Goal: Use online tool/utility: Utilize a website feature to perform a specific function

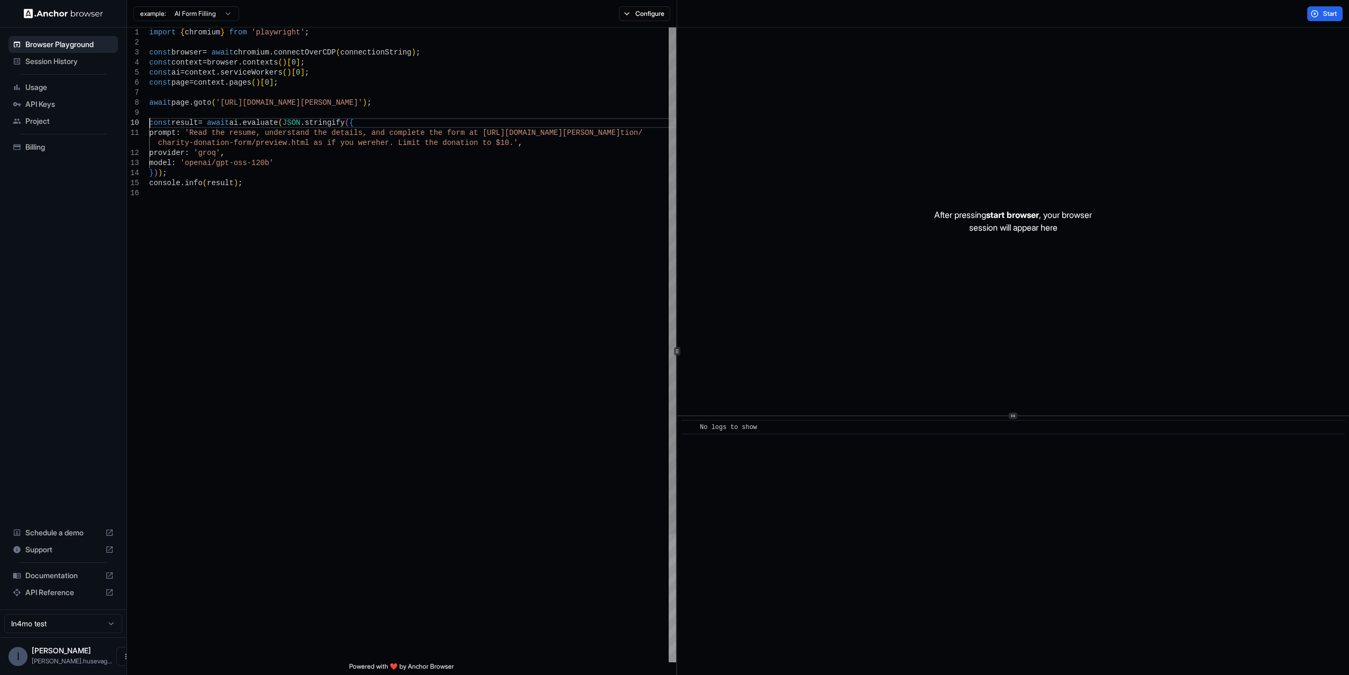
click at [150, 120] on div "import { chromium } from 'playwright' ; const browser = await chromium . connec…" at bounding box center [412, 425] width 527 height 795
drag, startPoint x: 194, startPoint y: 133, endPoint x: 487, endPoint y: 141, distance: 293.1
click at [487, 141] on div "import { chromium } from 'playwright' ; const browser = await chromium . connec…" at bounding box center [412, 425] width 527 height 795
click at [149, 124] on div at bounding box center [145, 123] width 10 height 10
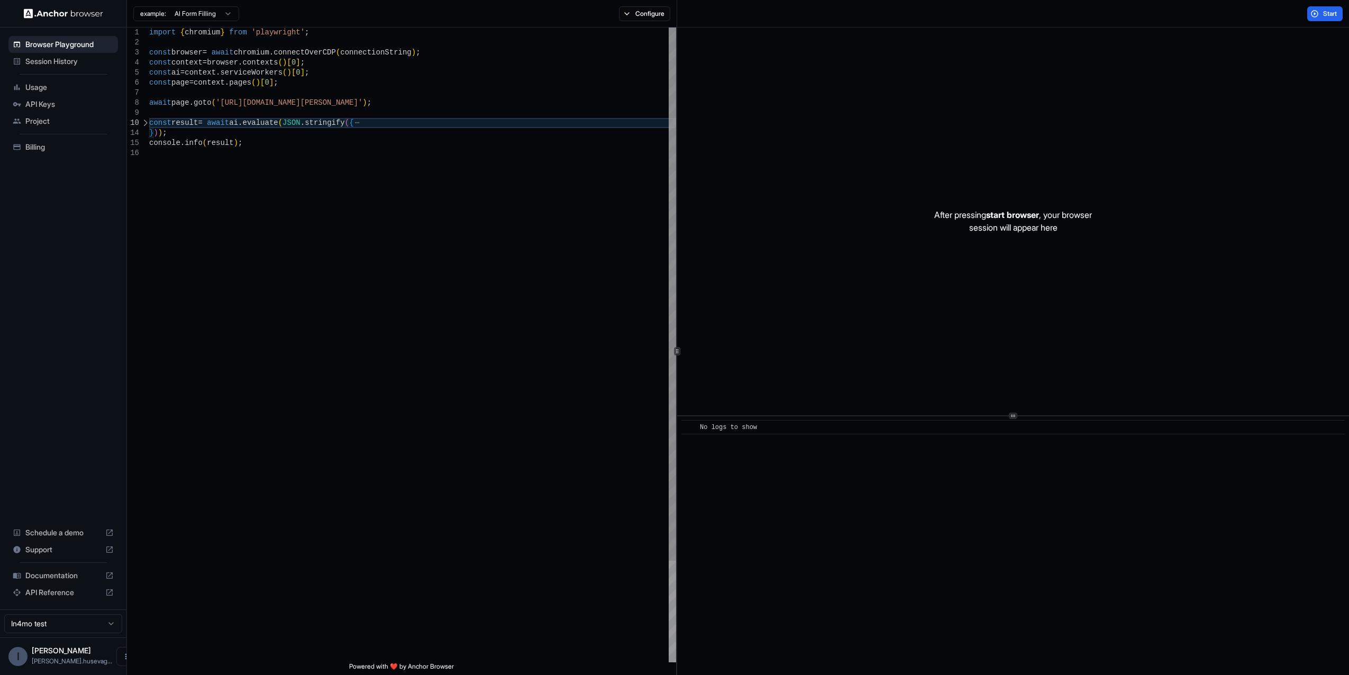
click at [149, 122] on div at bounding box center [145, 123] width 10 height 10
click at [151, 122] on div "import { chromium } from 'playwright' ; const browser = await chromium . connec…" at bounding box center [412, 420] width 527 height 785
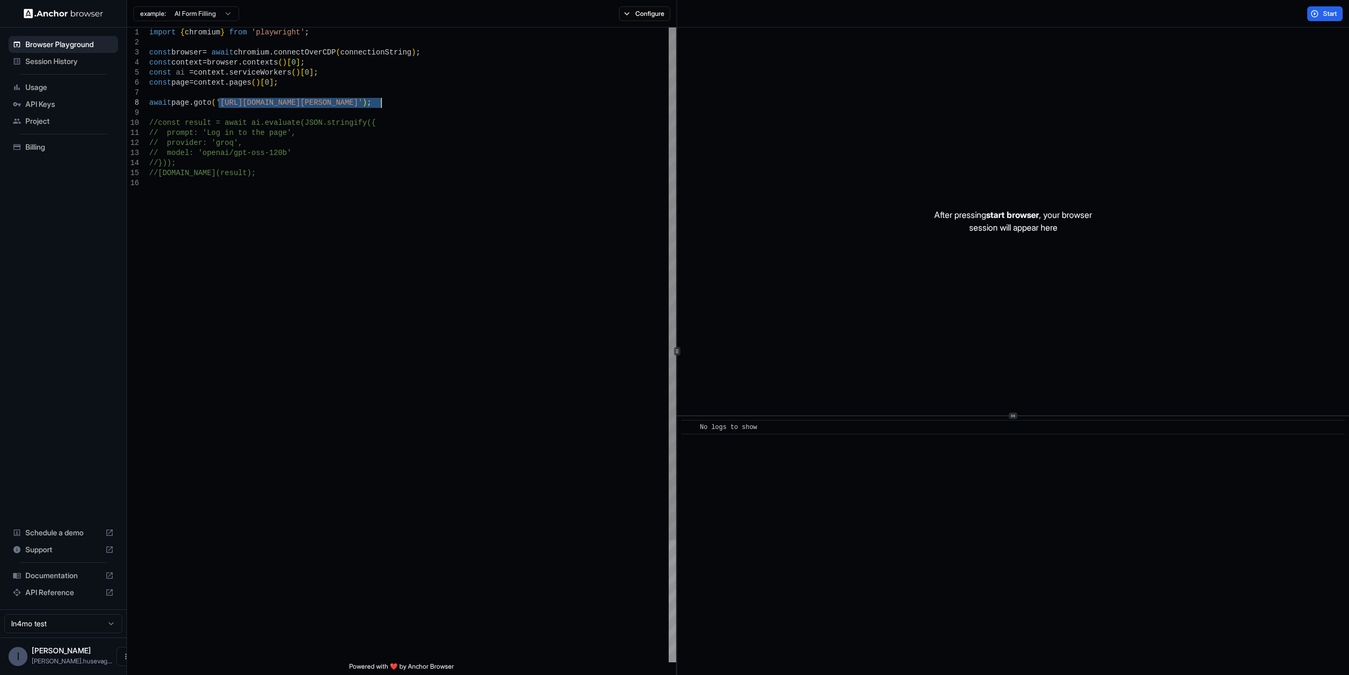
drag, startPoint x: 219, startPoint y: 100, endPoint x: 379, endPoint y: 103, distance: 159.7
click at [379, 103] on div "import { chromium } from 'playwright' ; const browser = await chromium . connec…" at bounding box center [412, 420] width 527 height 785
click at [426, 103] on div "import { chromium } from 'playwright' ; const browser = await chromium . connec…" at bounding box center [412, 420] width 527 height 785
click at [654, 19] on button "Configure" at bounding box center [644, 13] width 51 height 15
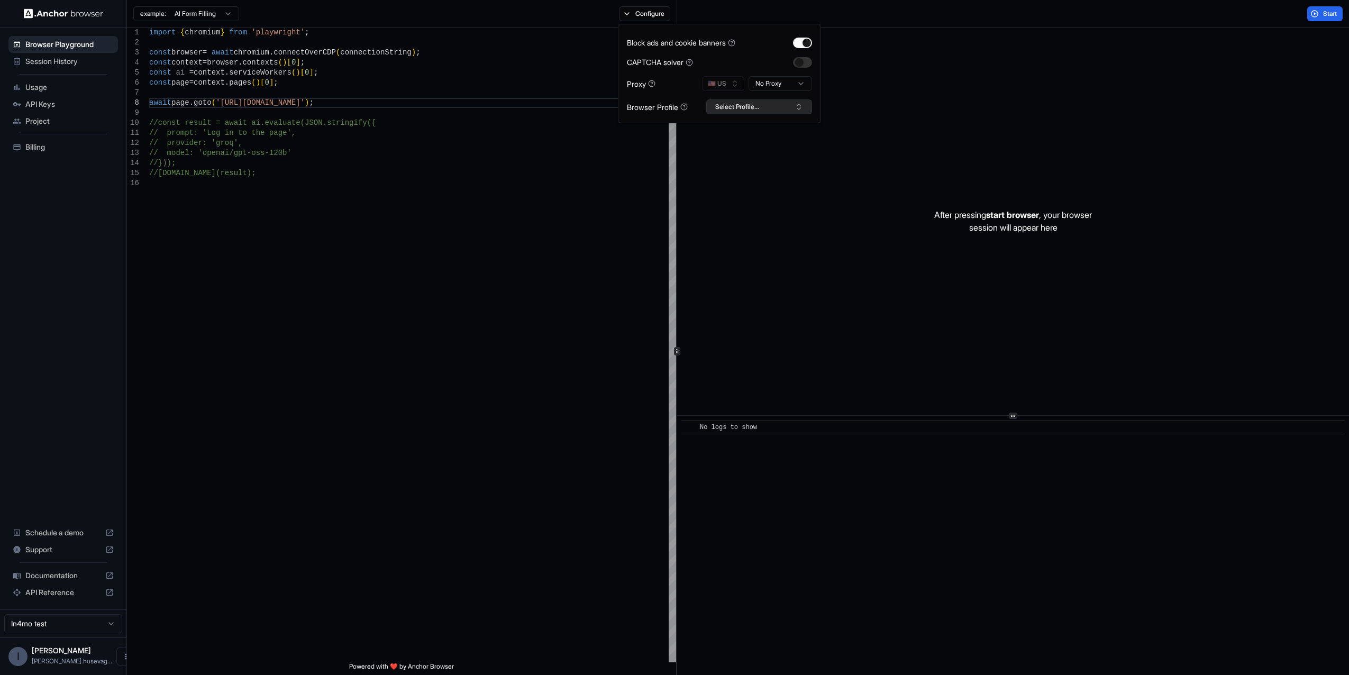
click at [749, 109] on button "Select Profile..." at bounding box center [759, 106] width 106 height 15
click at [751, 149] on div "In4mo-[PERSON_NAME]" at bounding box center [759, 146] width 100 height 15
click at [640, 147] on div "import { chromium } from 'playwright' ; const browser = await chromium . connec…" at bounding box center [412, 420] width 527 height 785
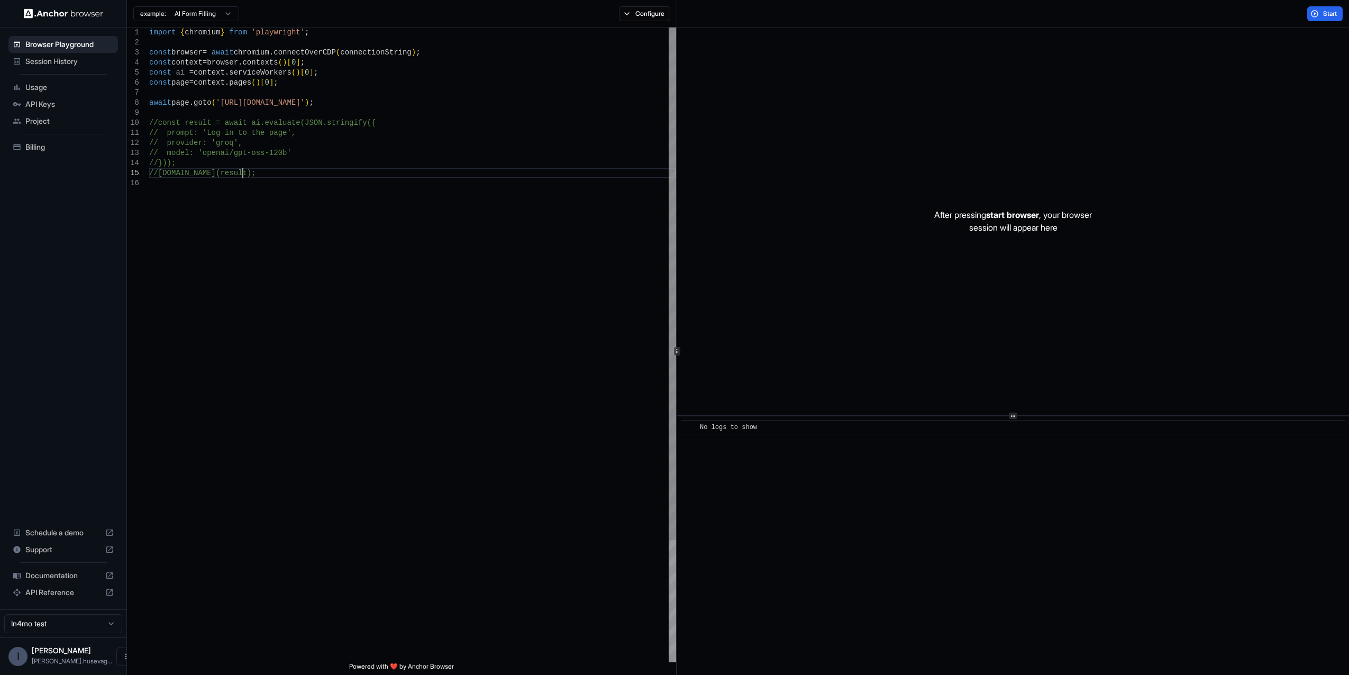
click at [411, 171] on div "import { chromium } from 'playwright' ; const browser = await chromium . connec…" at bounding box center [412, 420] width 527 height 785
click at [652, 12] on button "Configure" at bounding box center [644, 13] width 51 height 15
click at [801, 40] on button "button" at bounding box center [802, 43] width 19 height 11
click at [546, 87] on div "import { chromium } from 'playwright' ; const browser = await chromium . connec…" at bounding box center [412, 420] width 527 height 785
click at [645, 16] on button "Configure" at bounding box center [644, 13] width 51 height 15
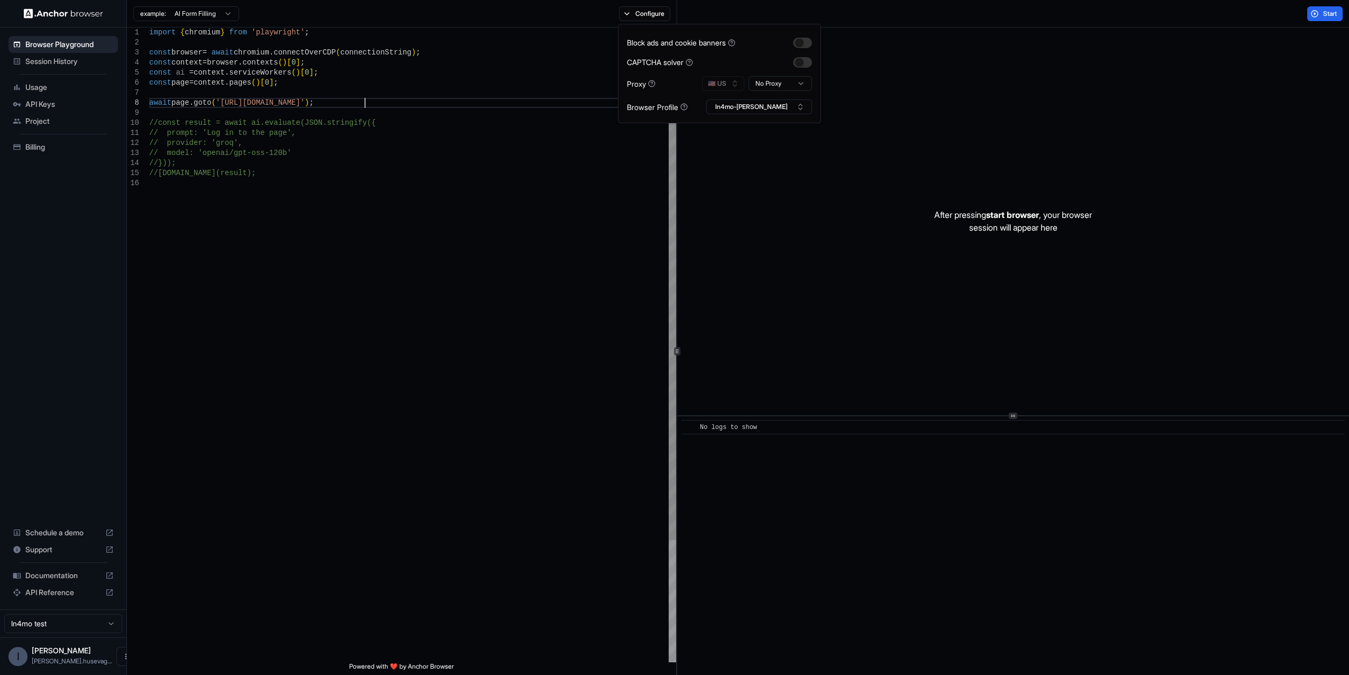
click at [580, 102] on div "import { chromium } from 'playwright' ; const browser = await chromium . connec…" at bounding box center [412, 420] width 527 height 785
type textarea "**********"
click at [417, 147] on div "import { chromium } from 'playwright' ; const browser = await chromium . connec…" at bounding box center [412, 420] width 527 height 785
click at [1321, 17] on button "Start" at bounding box center [1324, 13] width 35 height 15
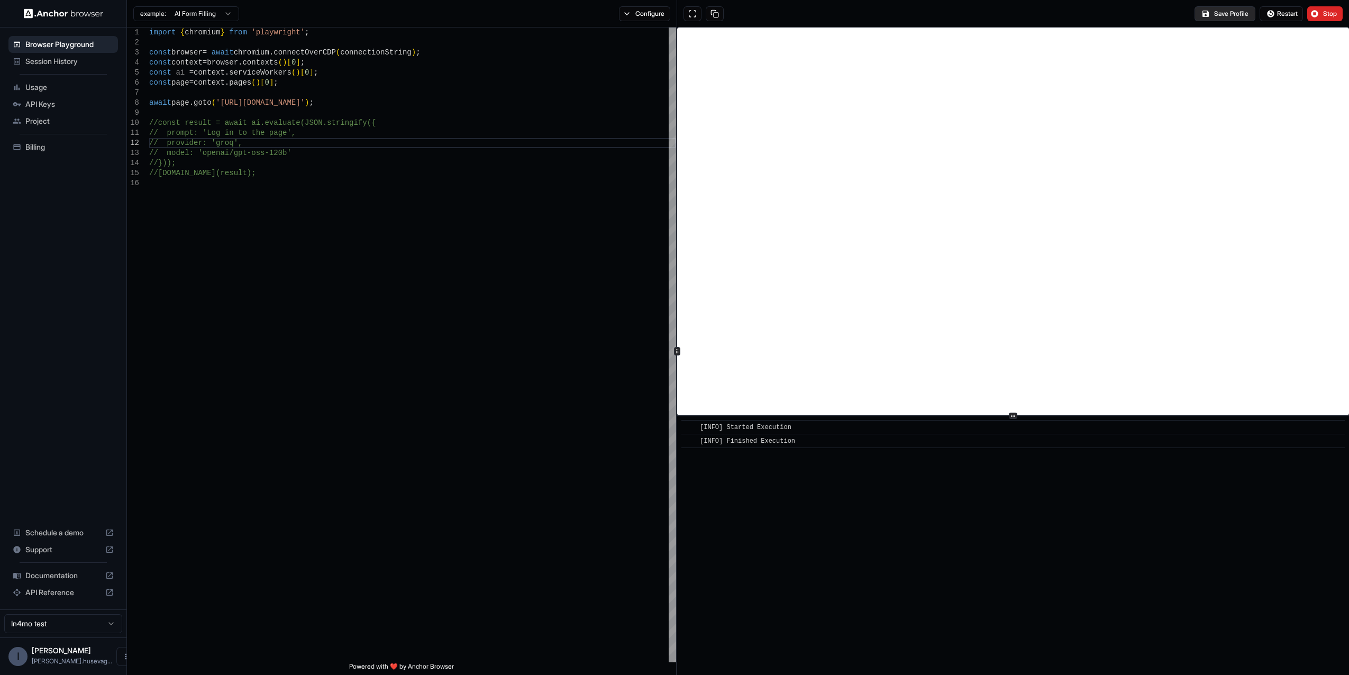
click at [1234, 16] on button "Save Profile" at bounding box center [1224, 13] width 61 height 15
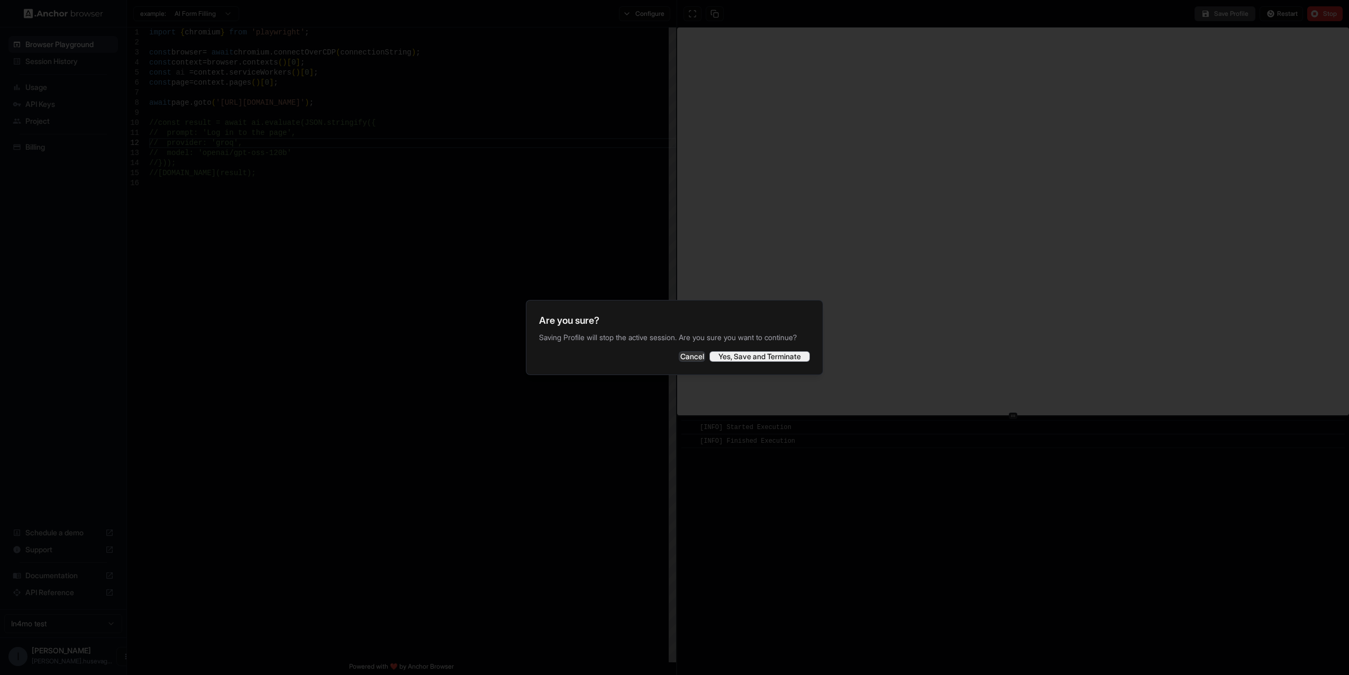
click at [737, 359] on button "Yes, Save and Terminate" at bounding box center [759, 356] width 100 height 11
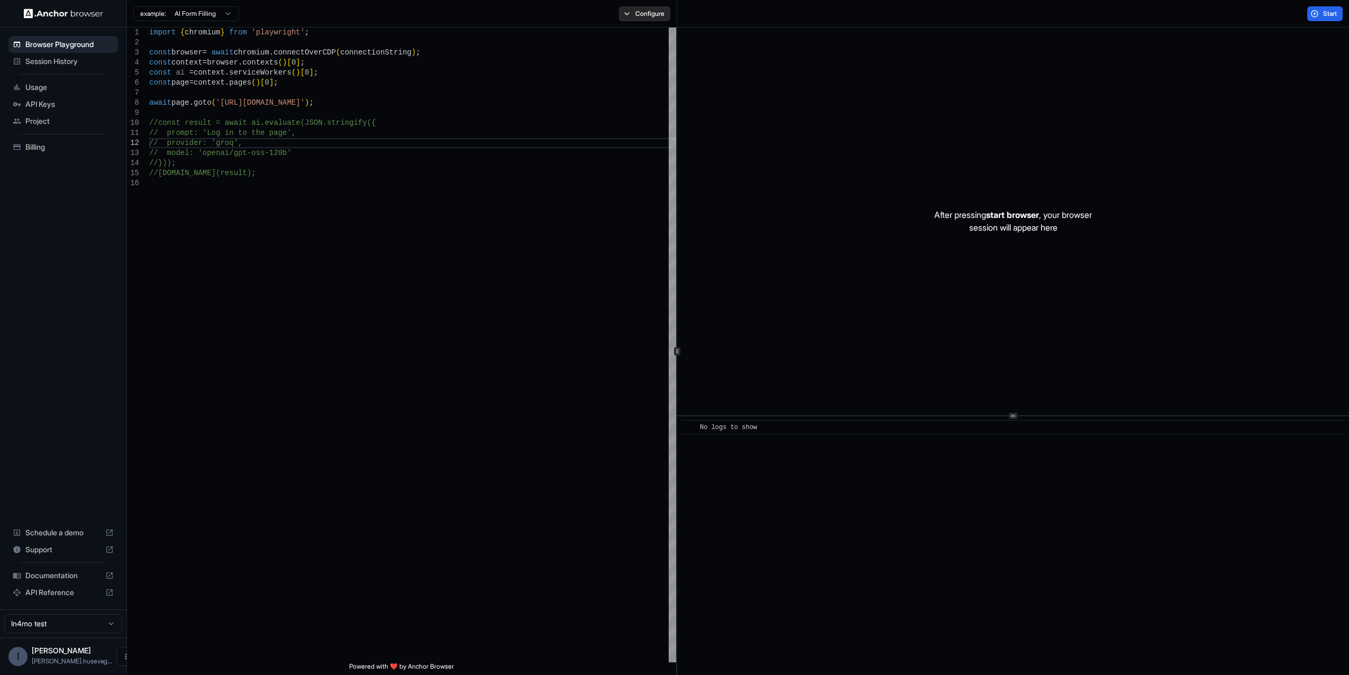
click at [655, 9] on button "Configure" at bounding box center [644, 13] width 51 height 15
click at [646, 14] on button "Configure" at bounding box center [644, 13] width 51 height 15
click at [1321, 10] on button "Start" at bounding box center [1324, 13] width 35 height 15
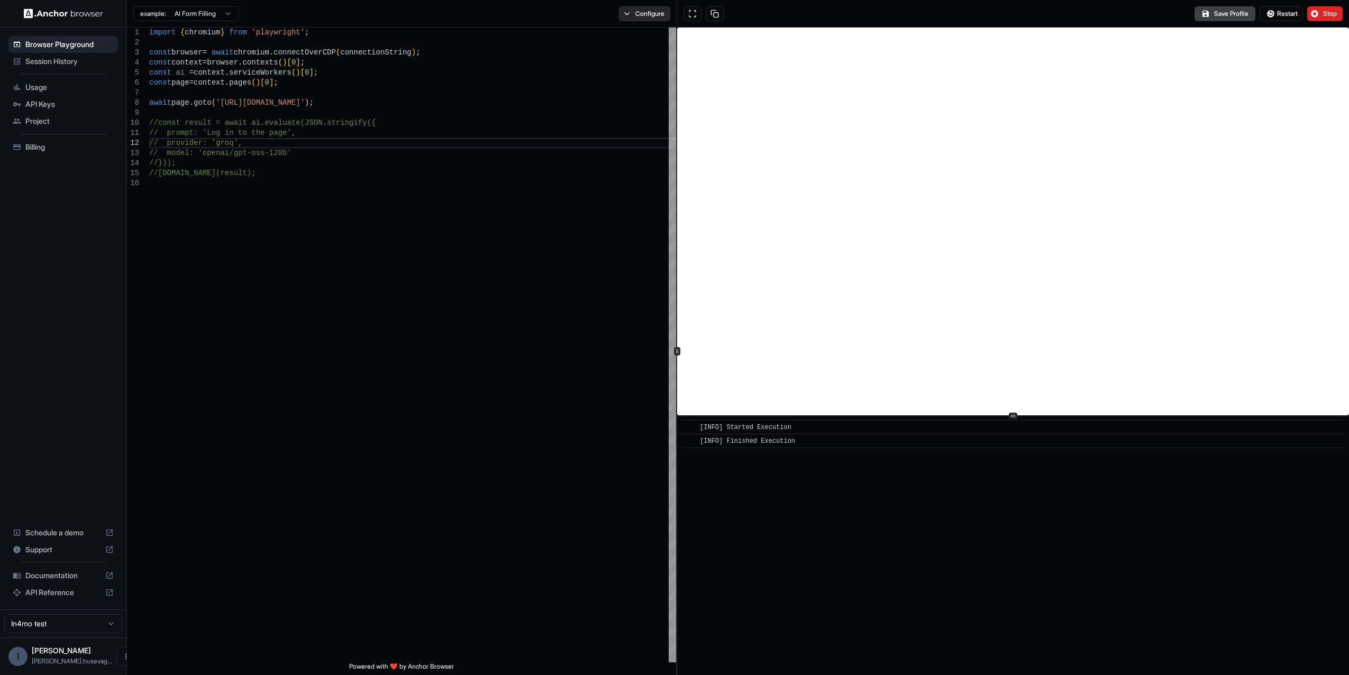
click at [634, 12] on button "Configure" at bounding box center [644, 13] width 51 height 15
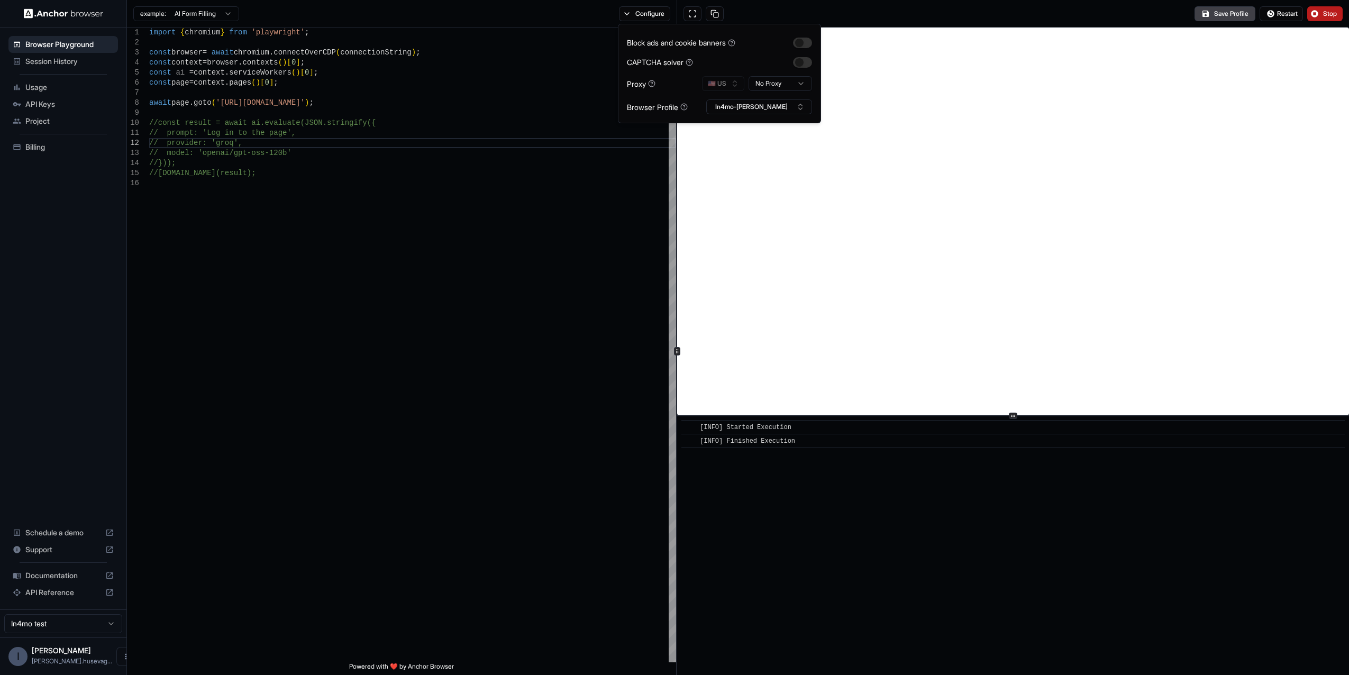
click at [1325, 13] on span "Stop" at bounding box center [1330, 14] width 15 height 8
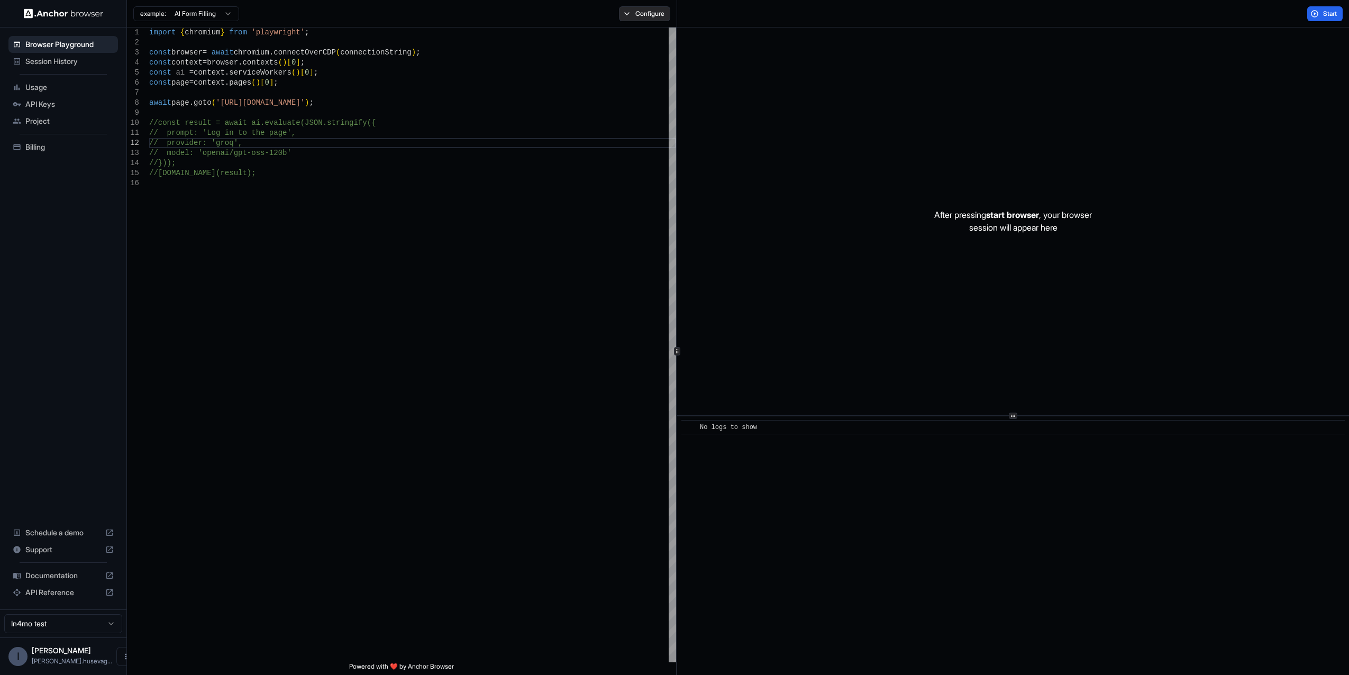
click at [650, 16] on button "Configure" at bounding box center [644, 13] width 51 height 15
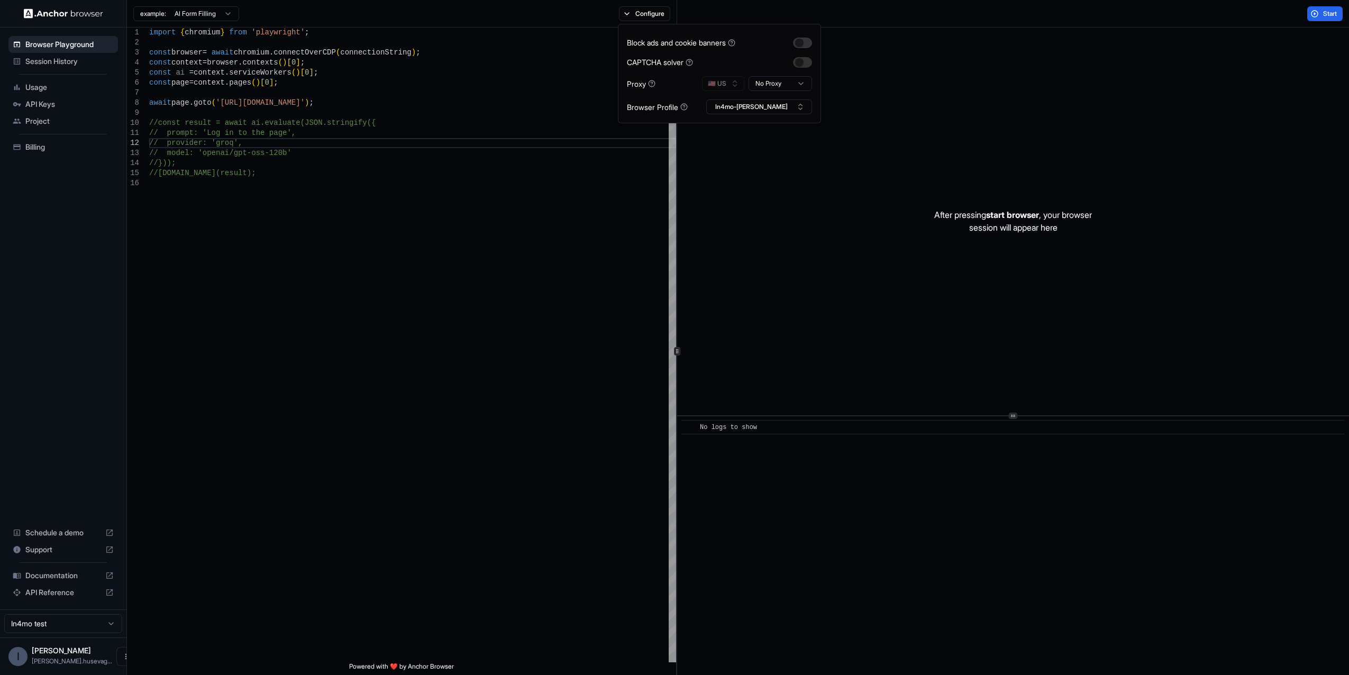
click at [803, 40] on button "button" at bounding box center [802, 43] width 19 height 11
drag, startPoint x: 807, startPoint y: 61, endPoint x: 801, endPoint y: 62, distance: 6.0
click at [807, 60] on button "button" at bounding box center [802, 62] width 19 height 11
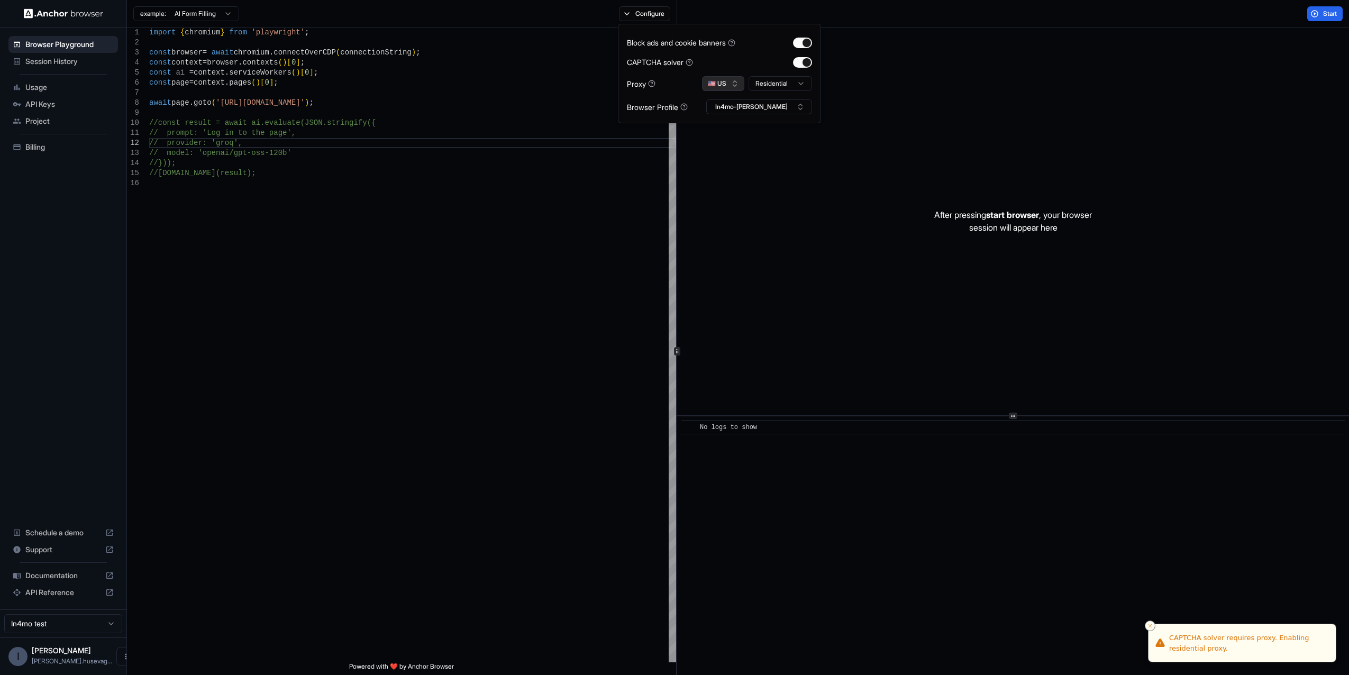
click at [732, 84] on button "🇺🇸 US" at bounding box center [723, 83] width 42 height 15
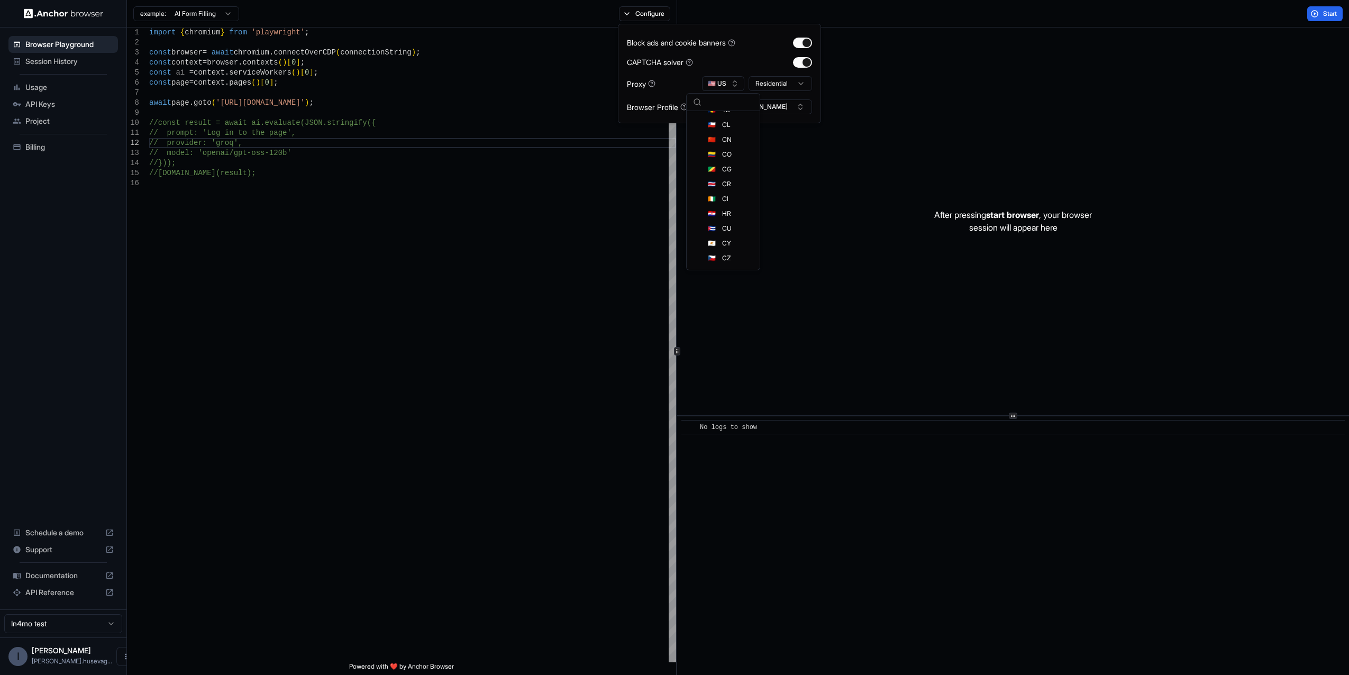
scroll to position [501, 0]
click at [711, 103] on input "text" at bounding box center [730, 102] width 48 height 17
type input "*"
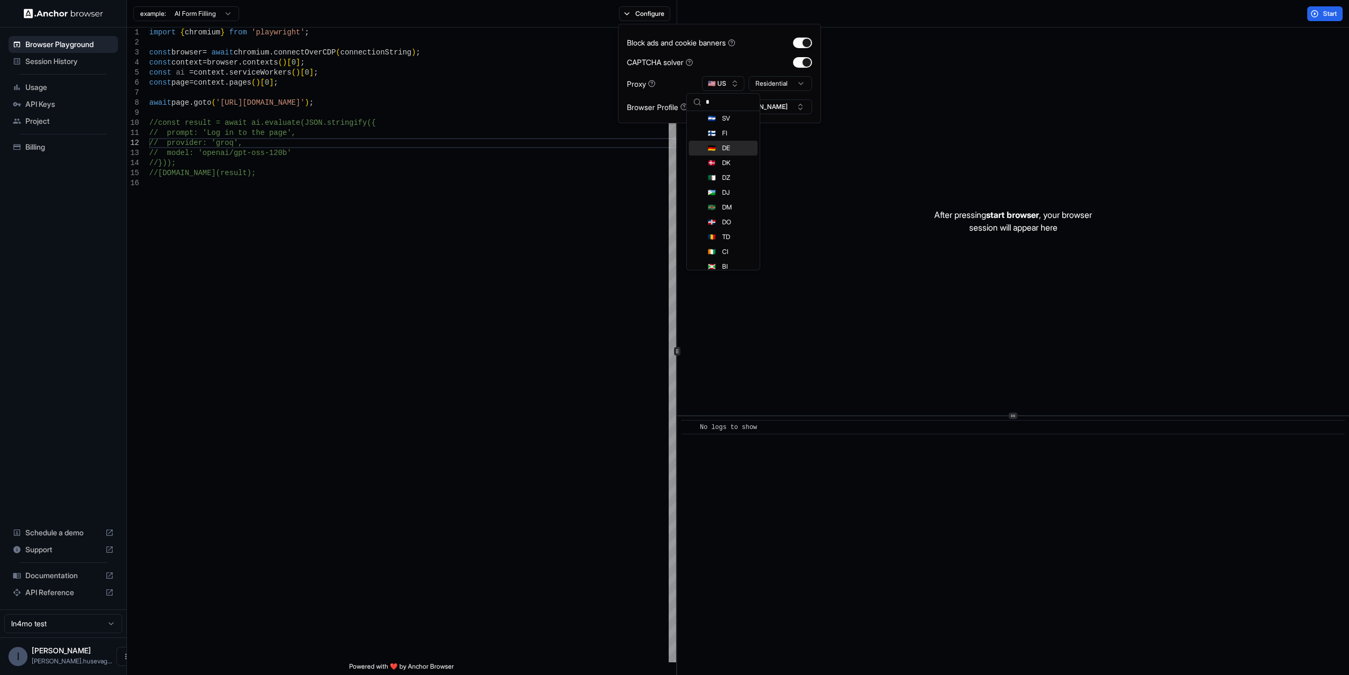
type input "*"
click at [719, 151] on div "🇩🇪 DE" at bounding box center [723, 148] width 69 height 15
click at [626, 168] on div "import { chromium } from 'playwright' ; const browser = await chromium . connec…" at bounding box center [412, 420] width 527 height 785
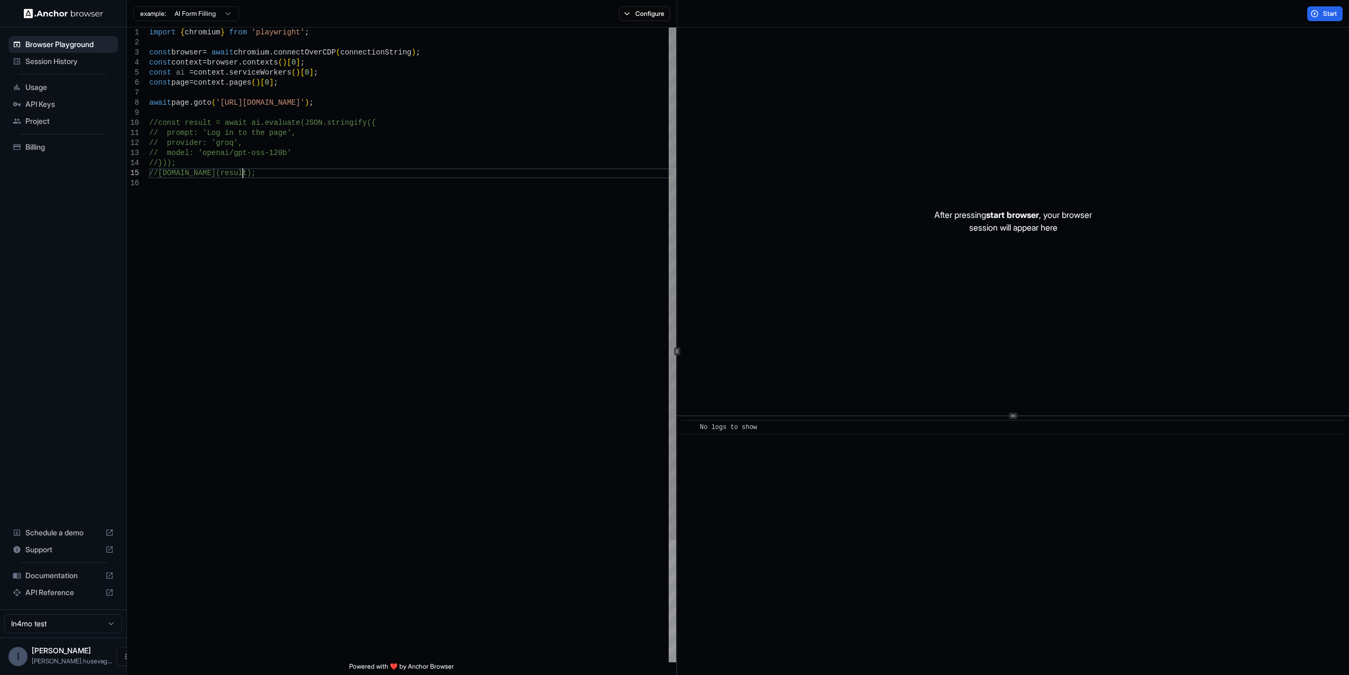
type textarea "**********"
click at [369, 98] on div "import { chromium } from 'playwright' ; const browser = await chromium . connec…" at bounding box center [412, 420] width 527 height 785
click at [1333, 11] on span "Start" at bounding box center [1330, 14] width 15 height 8
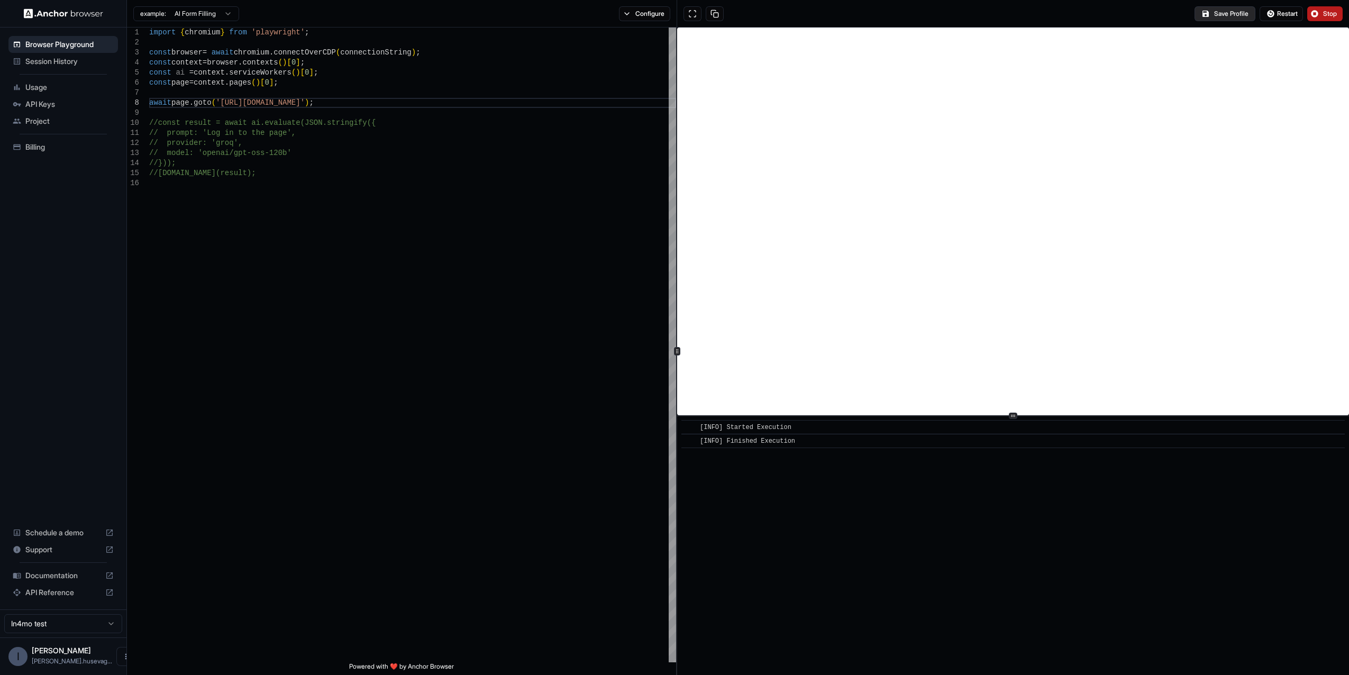
click at [1232, 15] on button "Save Profile" at bounding box center [1224, 13] width 61 height 15
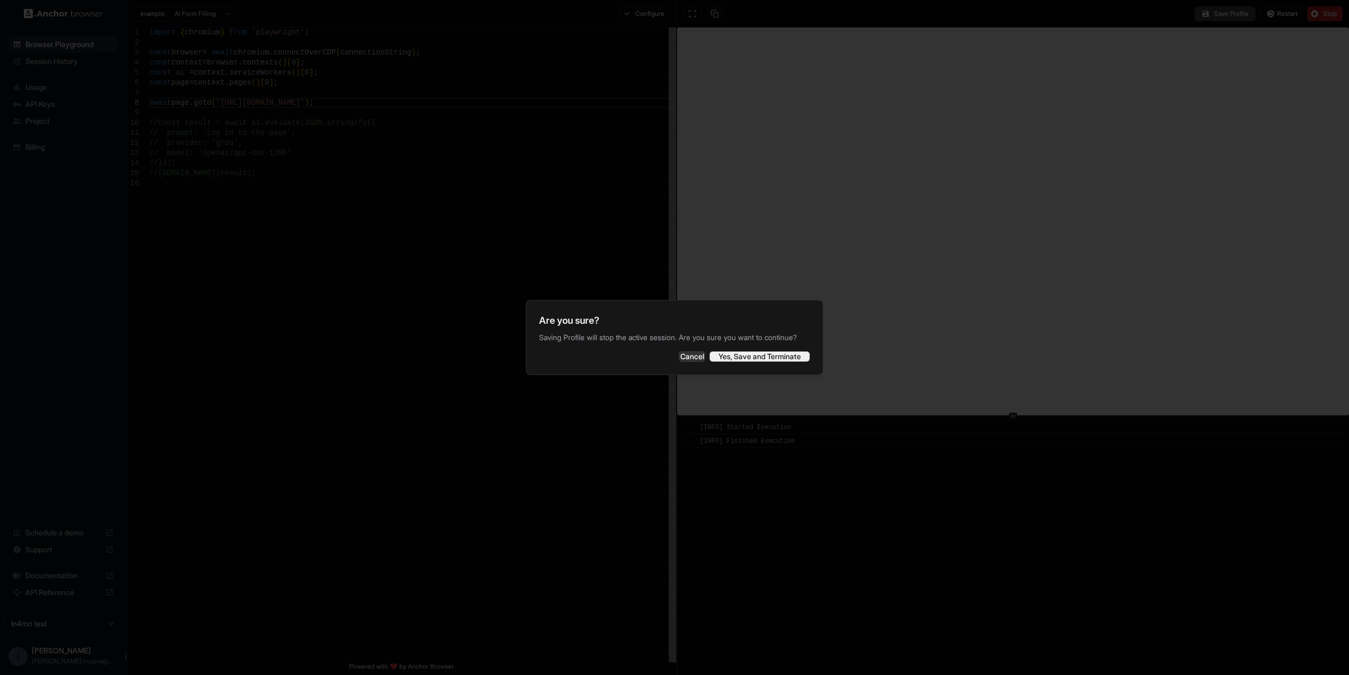
click at [774, 361] on button "Yes, Save and Terminate" at bounding box center [759, 356] width 100 height 11
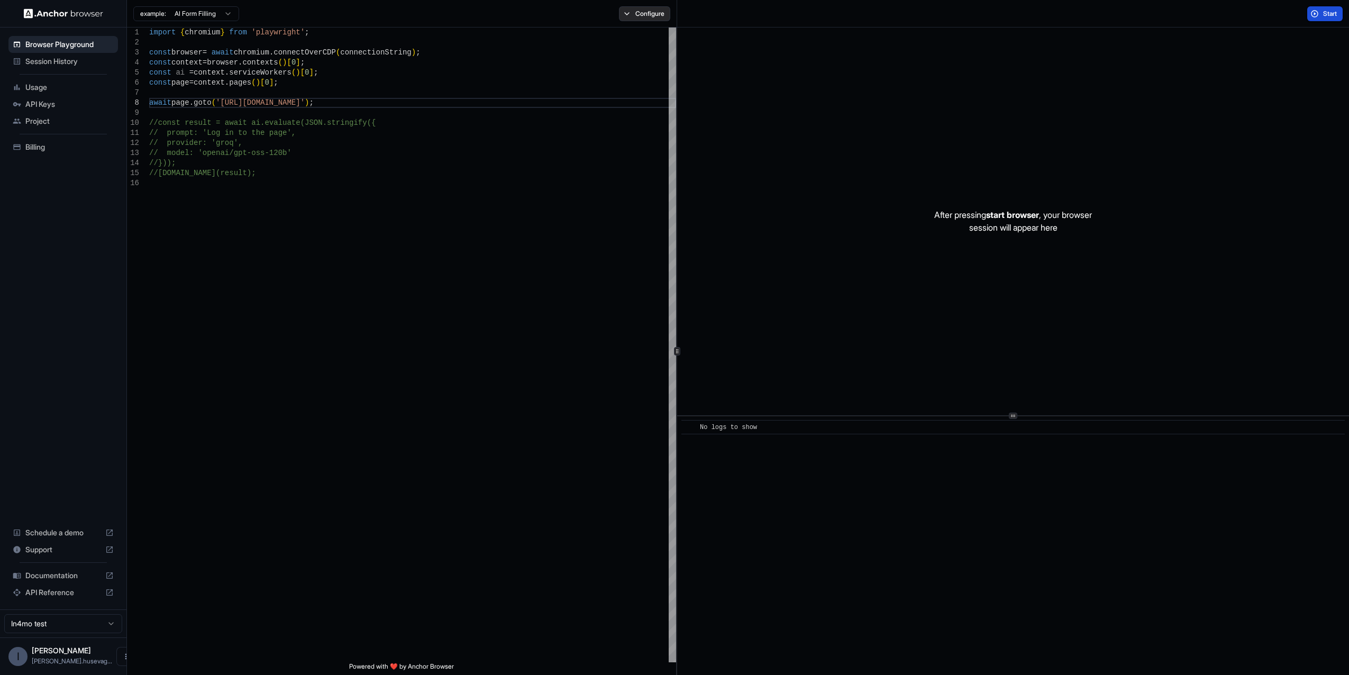
click at [657, 7] on button "Configure" at bounding box center [644, 13] width 51 height 15
click at [1315, 15] on button "Start" at bounding box center [1324, 13] width 35 height 15
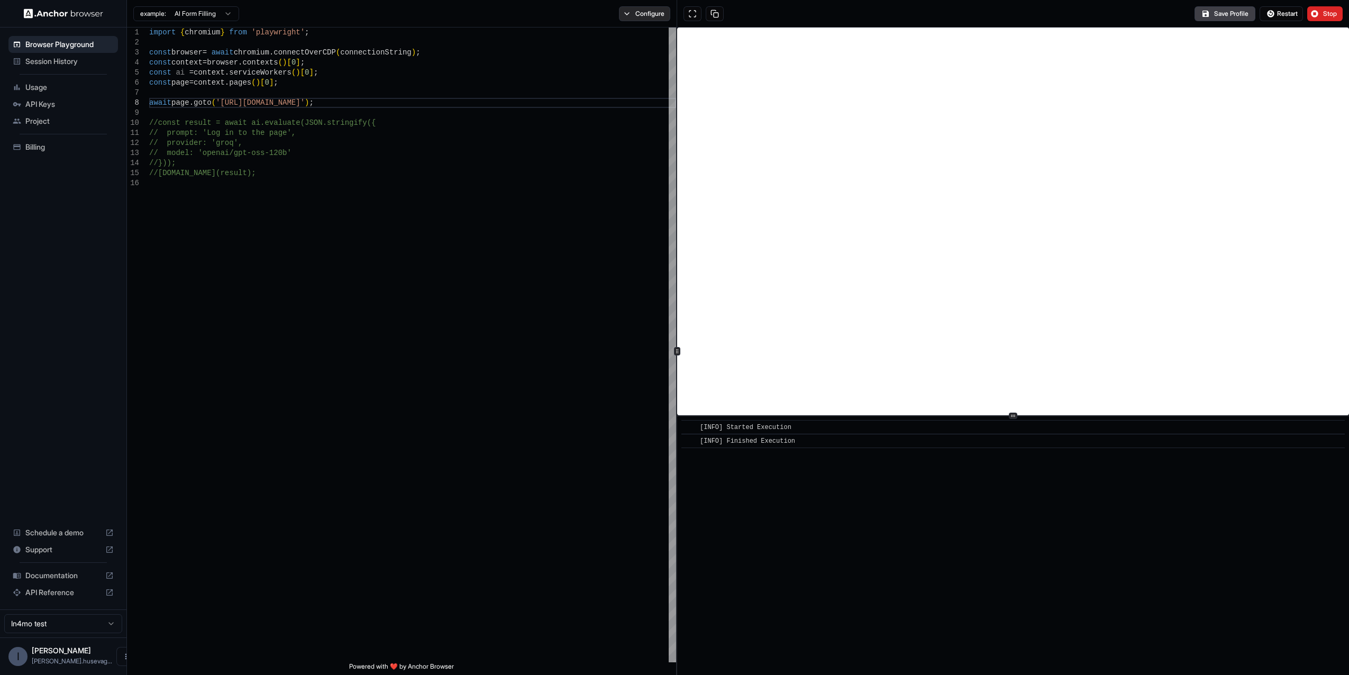
click at [630, 16] on button "Configure" at bounding box center [644, 13] width 51 height 15
